Goal: Download file/media

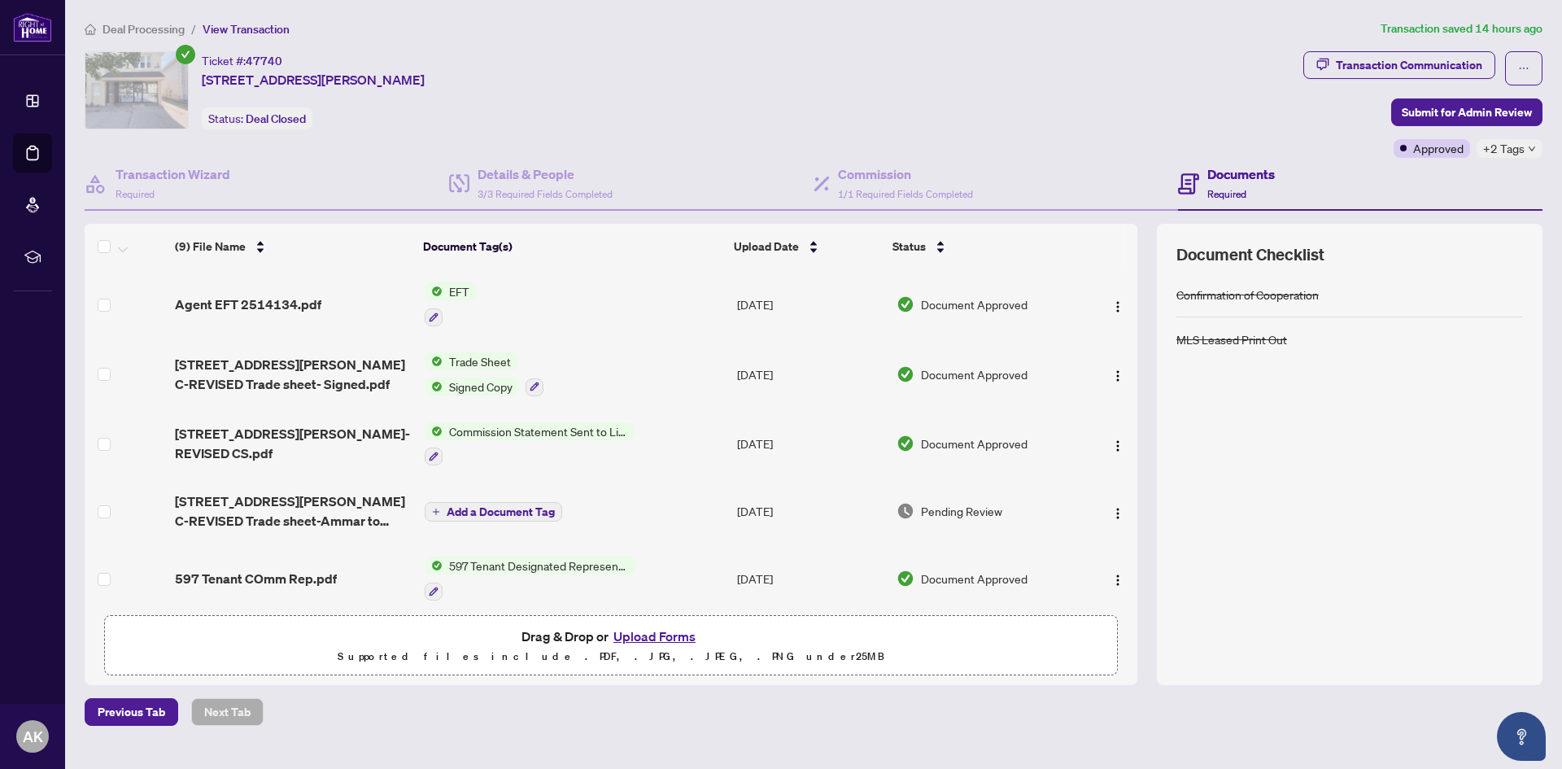
click at [334, 295] on div "Agent EFT 2514134.pdf" at bounding box center [293, 305] width 237 height 20
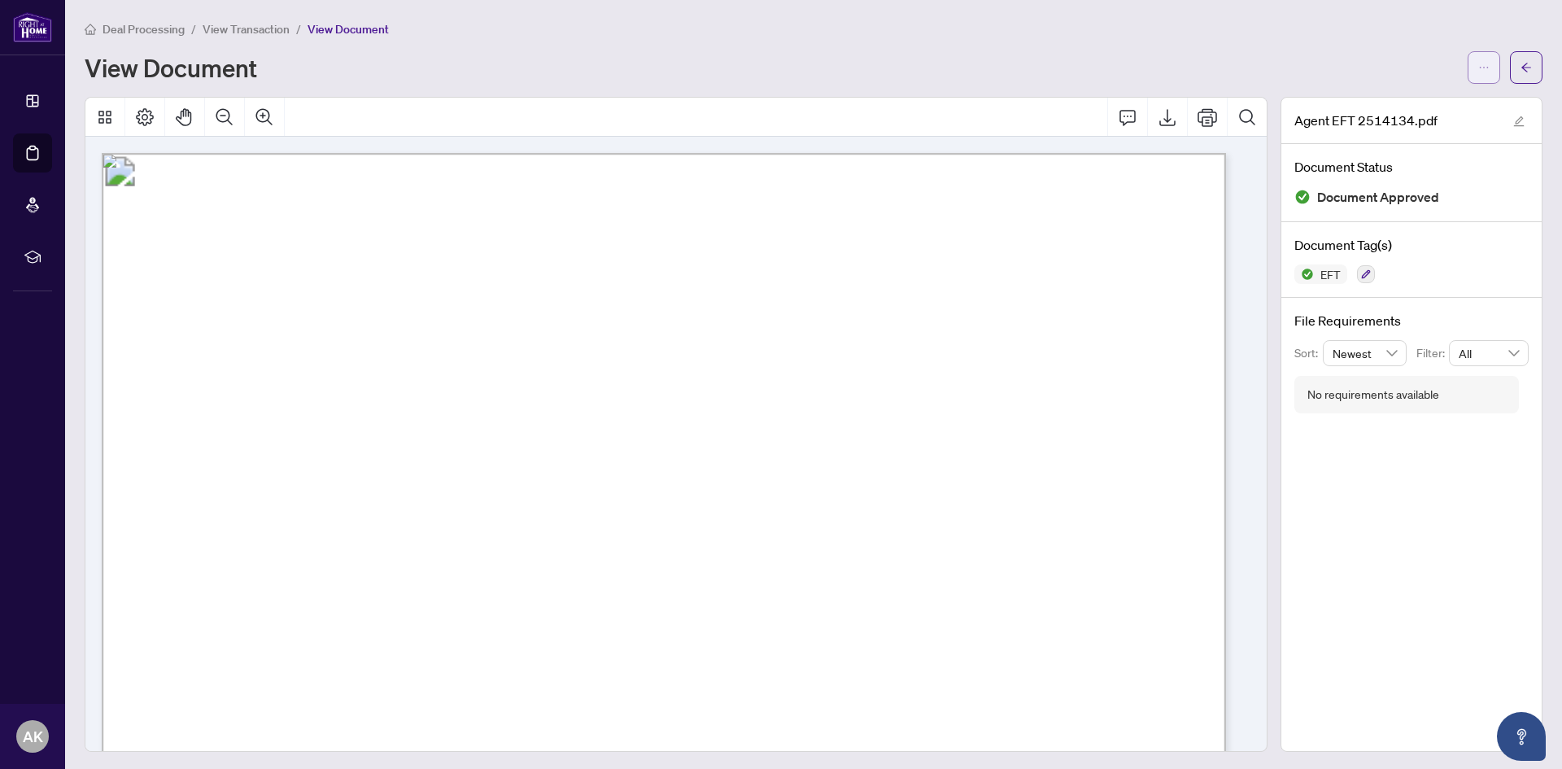
click at [1479, 63] on icon "ellipsis" at bounding box center [1484, 67] width 11 height 11
click at [1426, 110] on span "Download" at bounding box center [1414, 103] width 124 height 18
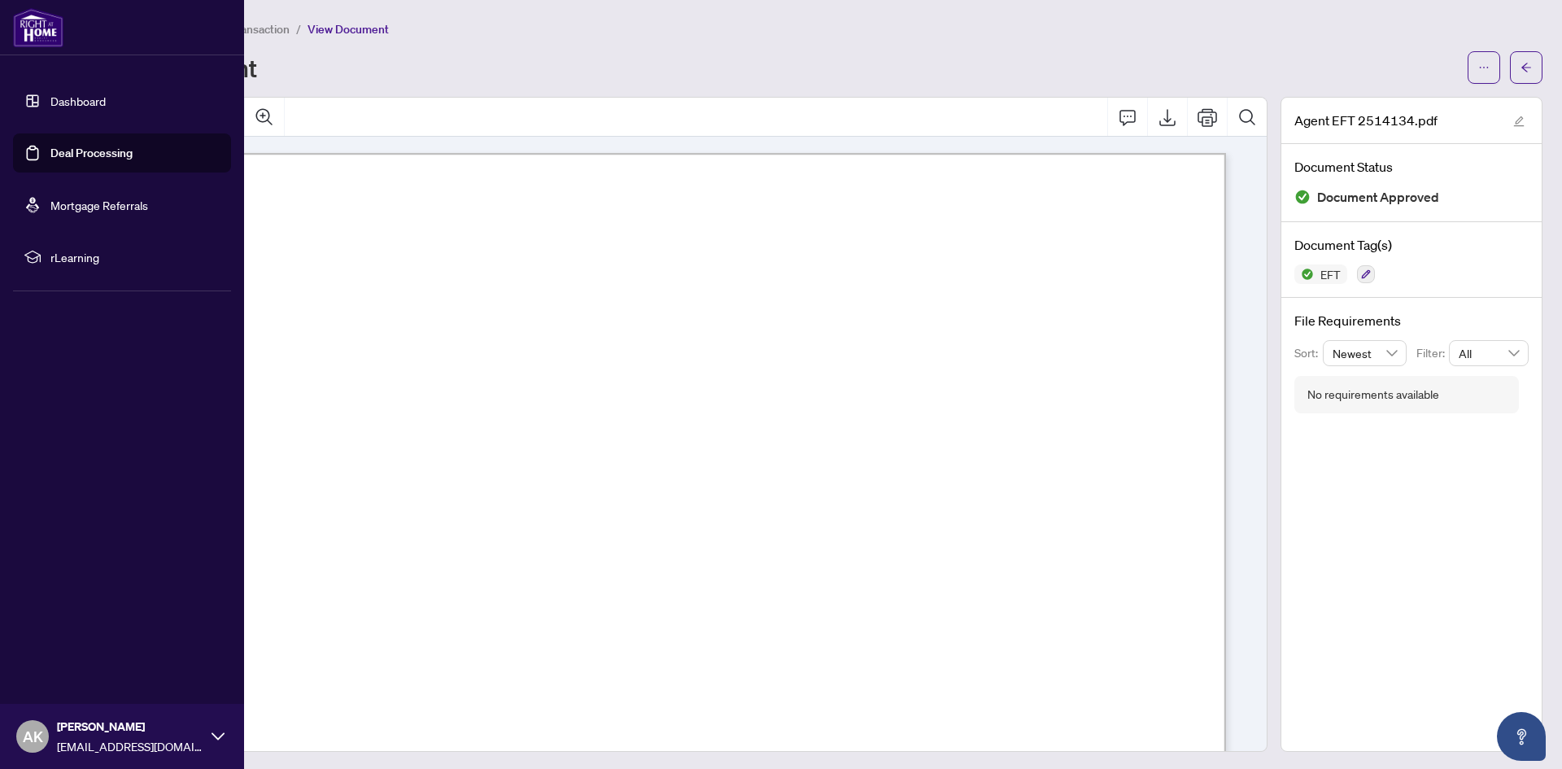
click at [50, 160] on link "Deal Processing" at bounding box center [91, 153] width 82 height 15
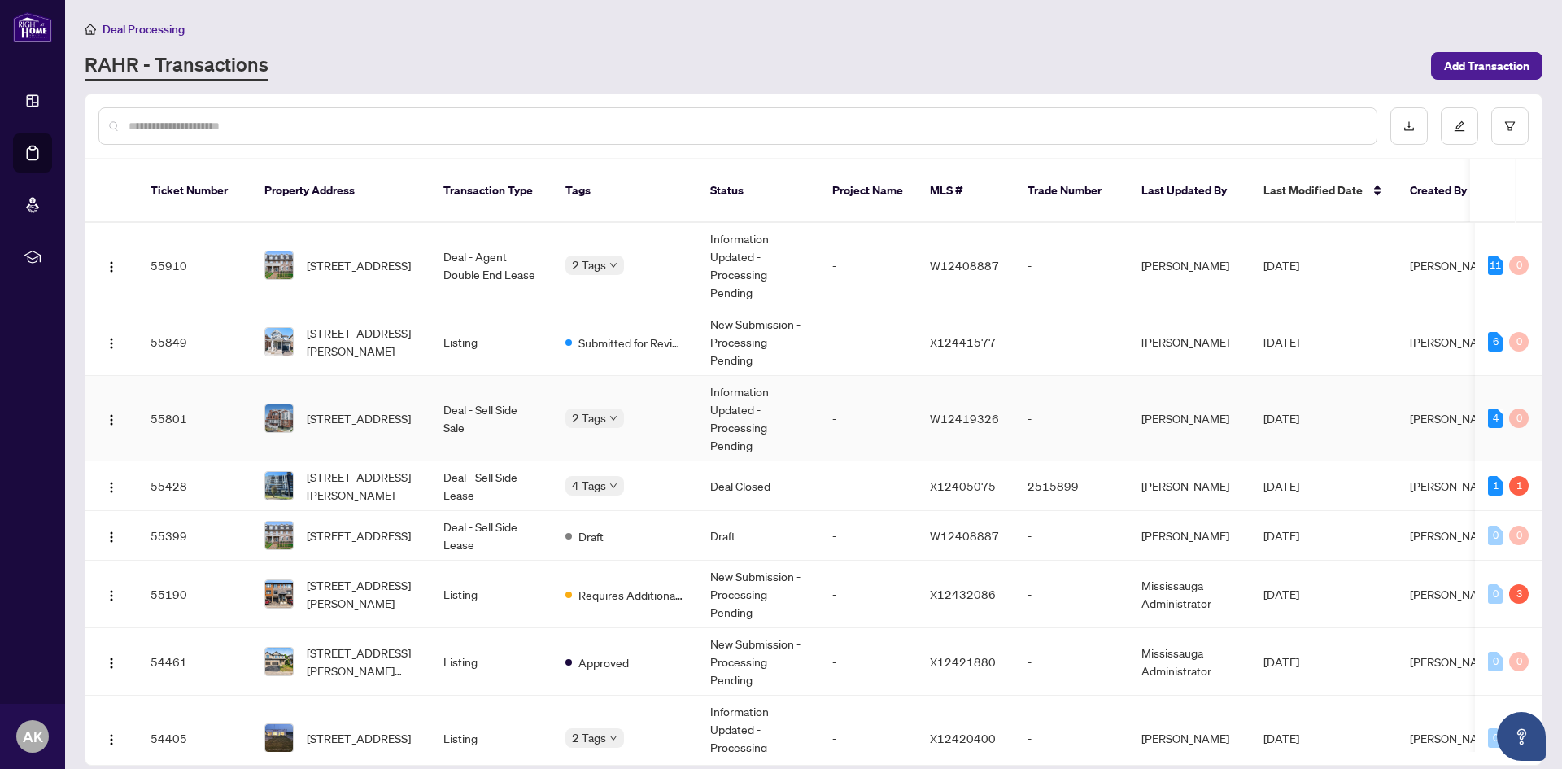
click at [598, 408] on span "2 Tags" at bounding box center [589, 417] width 34 height 19
click at [396, 256] on span "[STREET_ADDRESS]" at bounding box center [359, 265] width 104 height 18
